Goal: Information Seeking & Learning: Find specific page/section

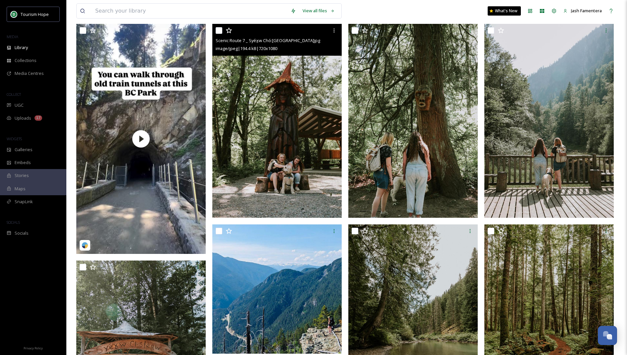
scroll to position [35, 0]
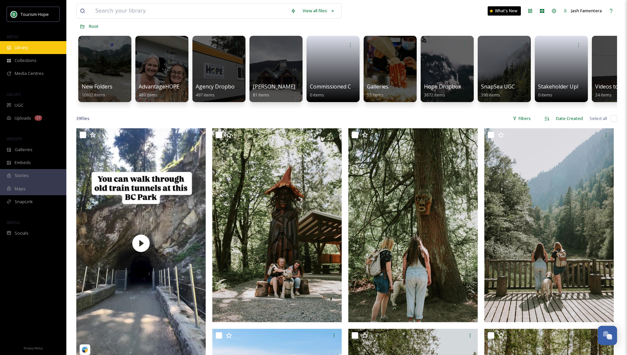
click at [28, 42] on div "Library" at bounding box center [33, 47] width 66 height 13
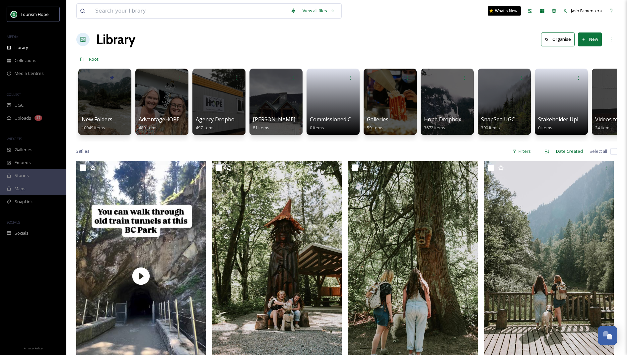
scroll to position [0, 0]
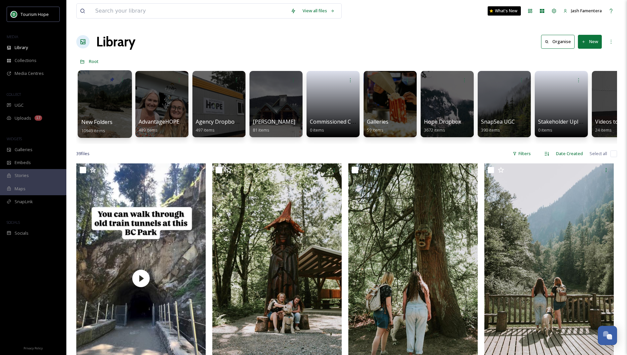
click at [117, 103] on div at bounding box center [105, 104] width 54 height 68
click at [120, 109] on div at bounding box center [105, 104] width 54 height 68
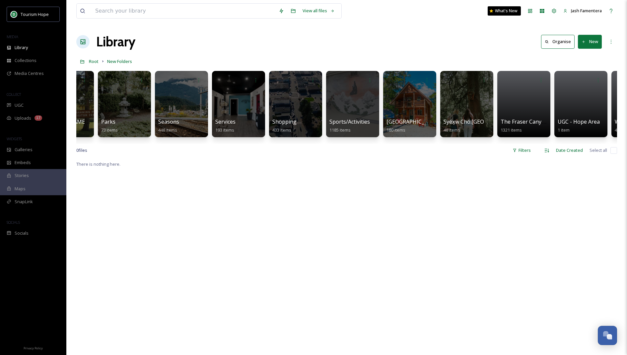
scroll to position [0, 771]
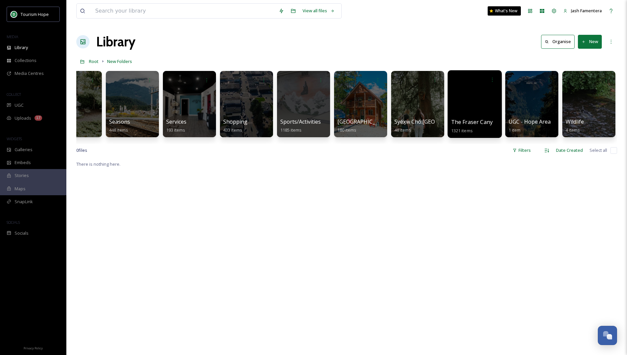
click at [353, 109] on div at bounding box center [475, 104] width 54 height 68
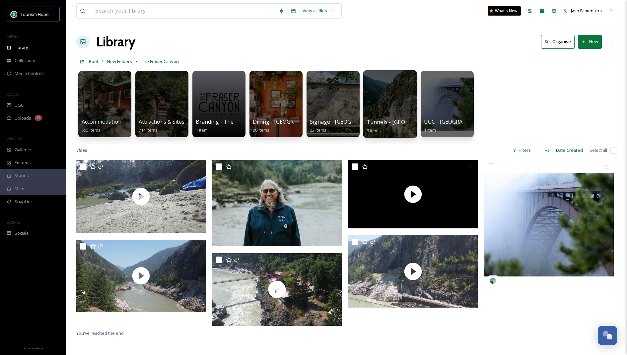
click at [353, 94] on div at bounding box center [390, 104] width 54 height 68
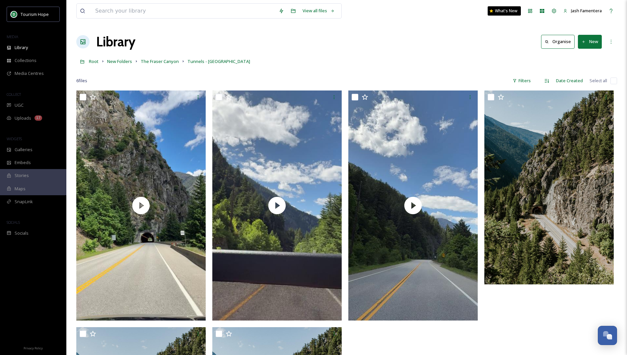
scroll to position [177, 0]
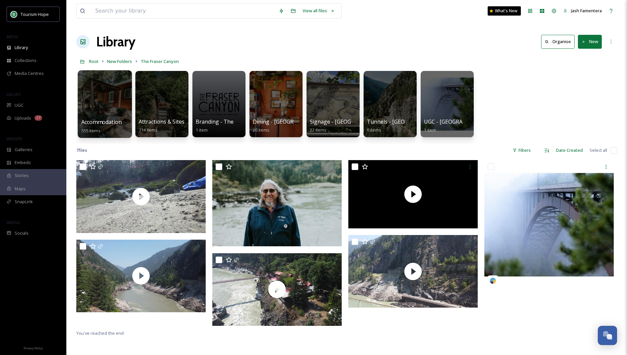
click at [105, 91] on div at bounding box center [105, 104] width 54 height 68
click at [155, 100] on div at bounding box center [162, 104] width 54 height 68
click at [117, 64] on span "New Folders" at bounding box center [119, 61] width 25 height 6
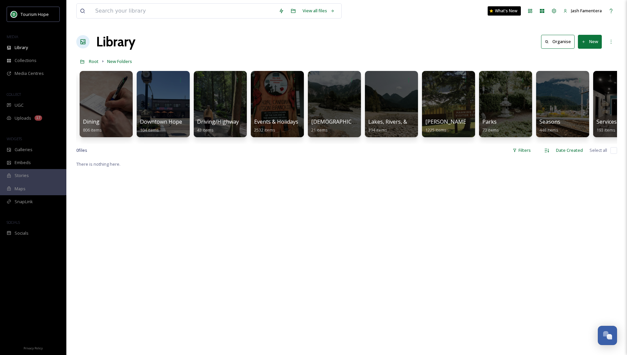
scroll to position [0, 771]
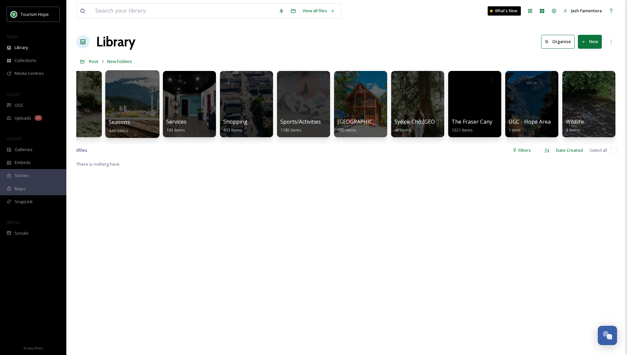
click at [134, 89] on div at bounding box center [132, 104] width 54 height 68
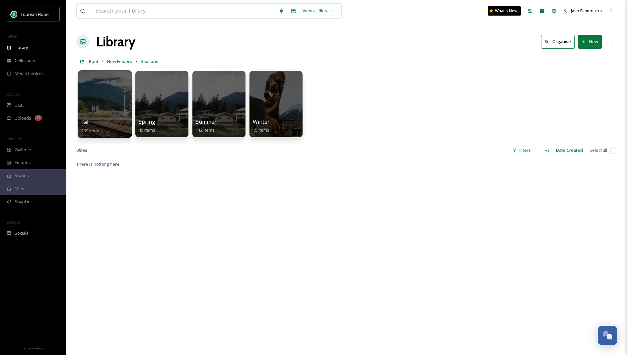
click at [104, 113] on div at bounding box center [105, 104] width 54 height 68
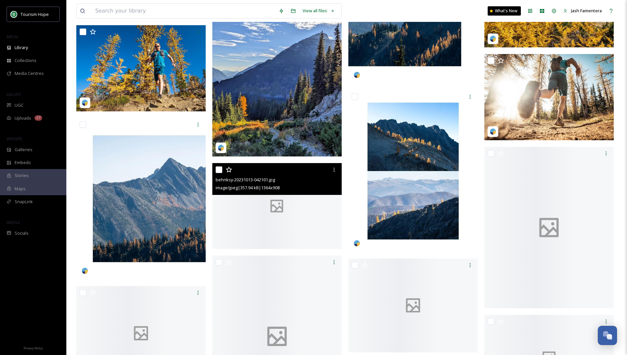
scroll to position [6695, 0]
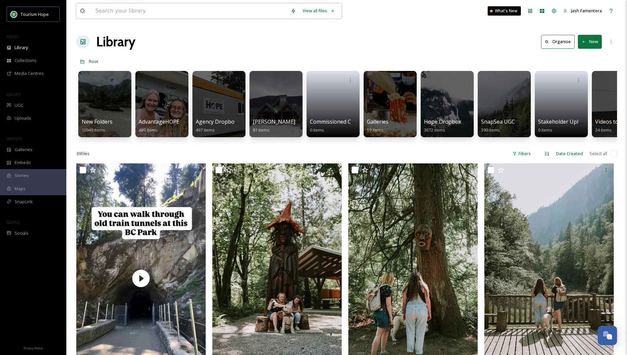
click at [202, 5] on input at bounding box center [189, 11] width 195 height 15
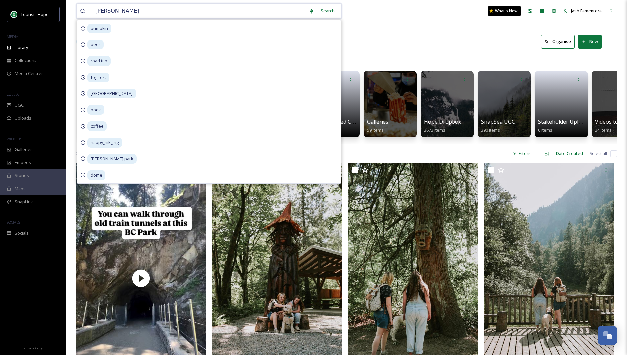
type input "fraser"
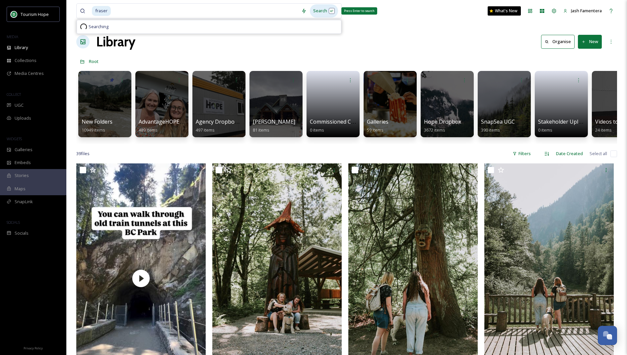
click at [325, 11] on div "Search Press Enter to search" at bounding box center [324, 10] width 28 height 13
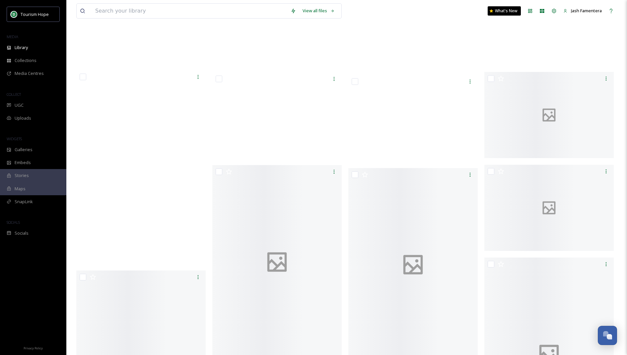
scroll to position [25684, 0]
